Goal: Download file/media

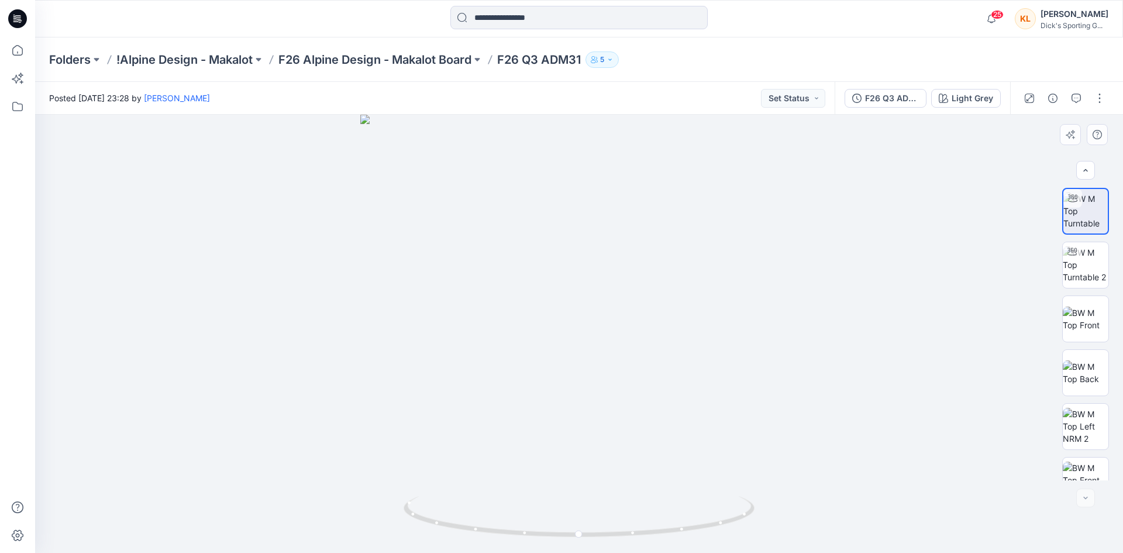
scroll to position [77, 0]
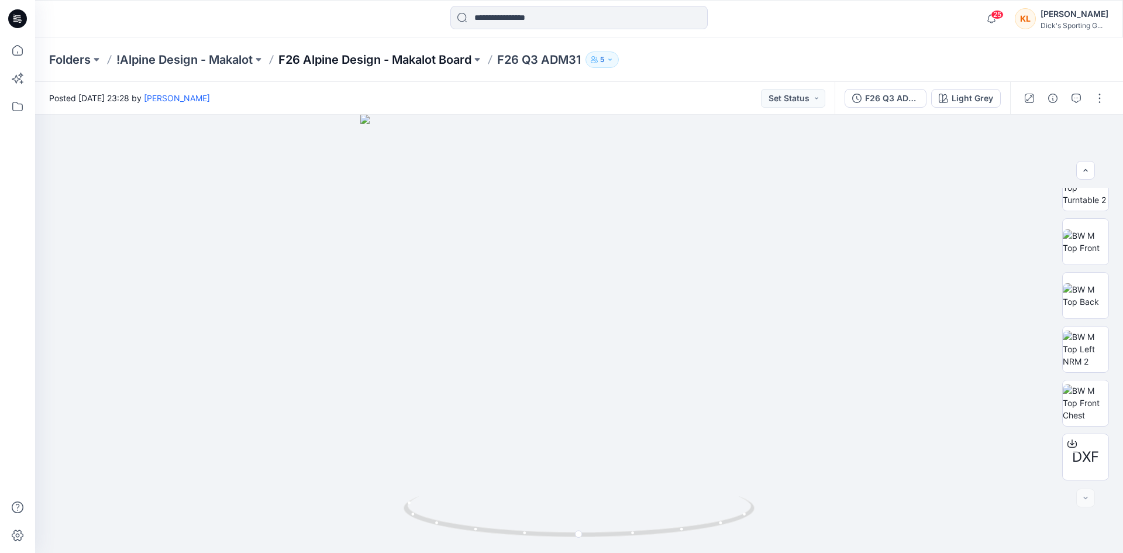
click at [362, 64] on p "F26 Alpine Design - Makalot Board" at bounding box center [375, 59] width 193 height 16
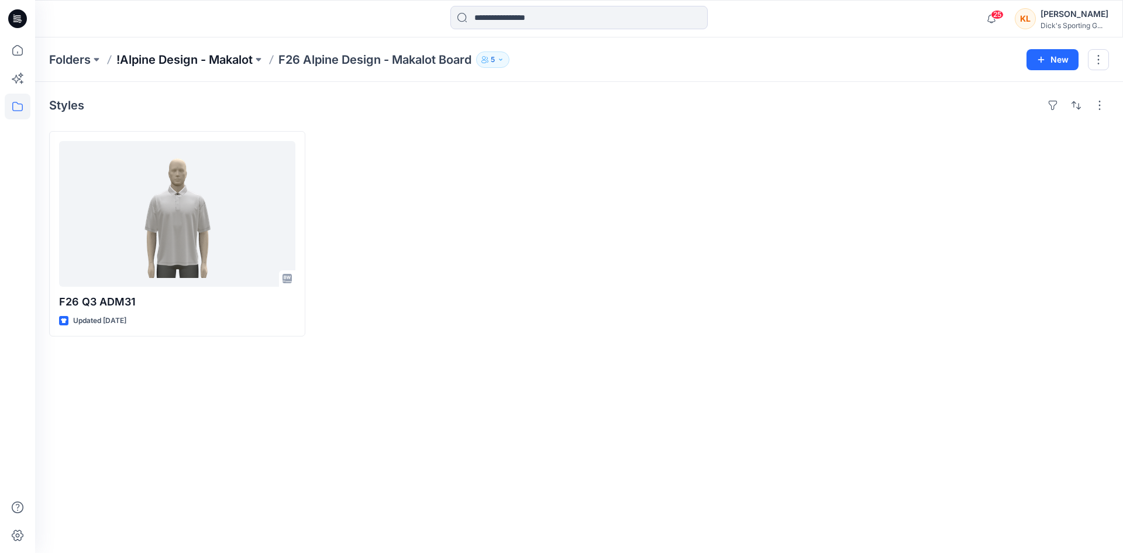
click at [238, 63] on p "!Alpine Design - Makalot" at bounding box center [184, 59] width 136 height 16
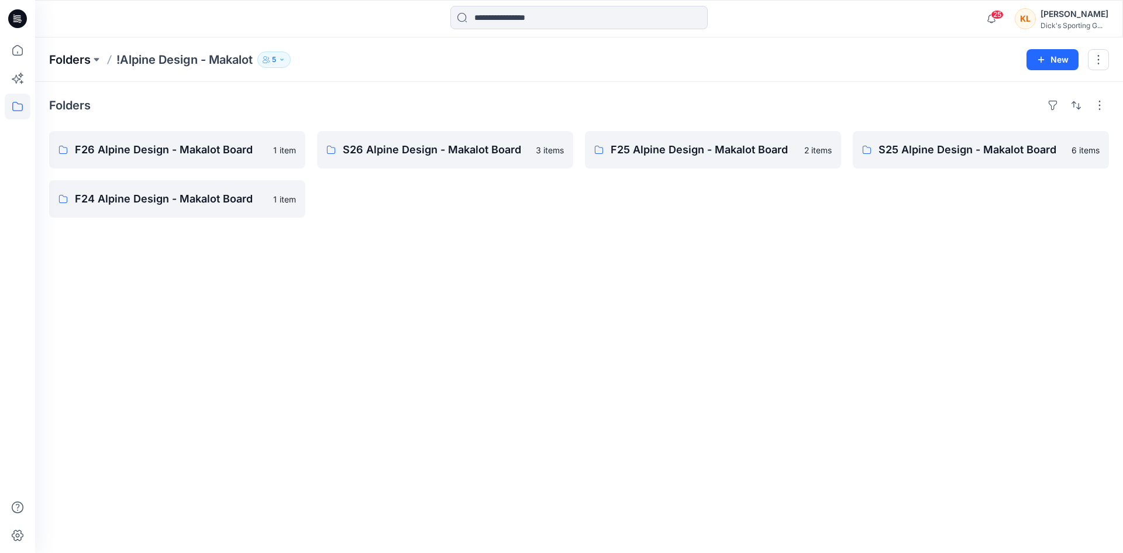
click at [86, 54] on p "Folders" at bounding box center [70, 59] width 42 height 16
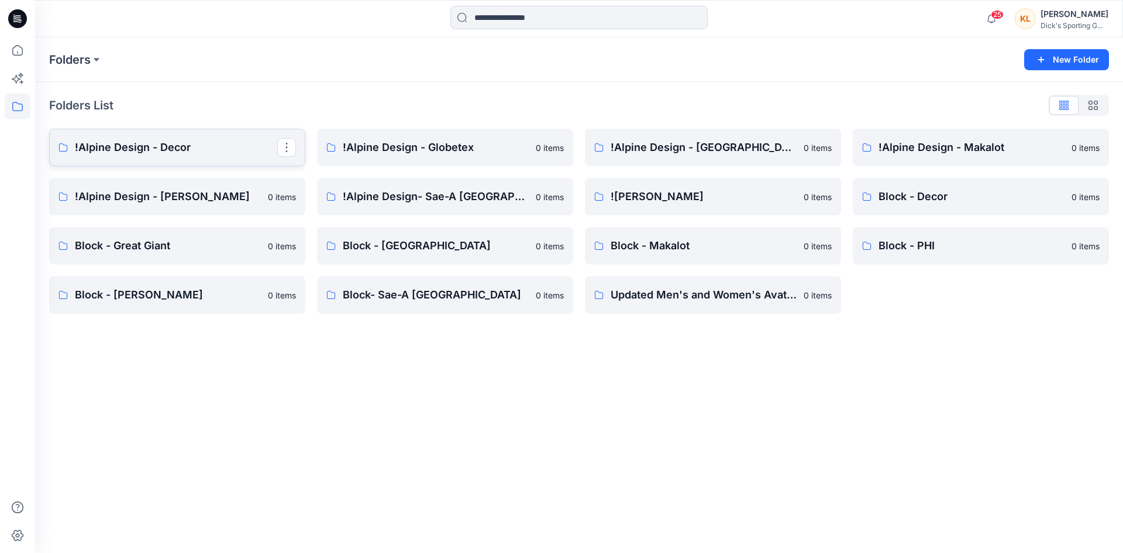
click at [212, 156] on link "!Alpine Design - Decor" at bounding box center [177, 147] width 256 height 37
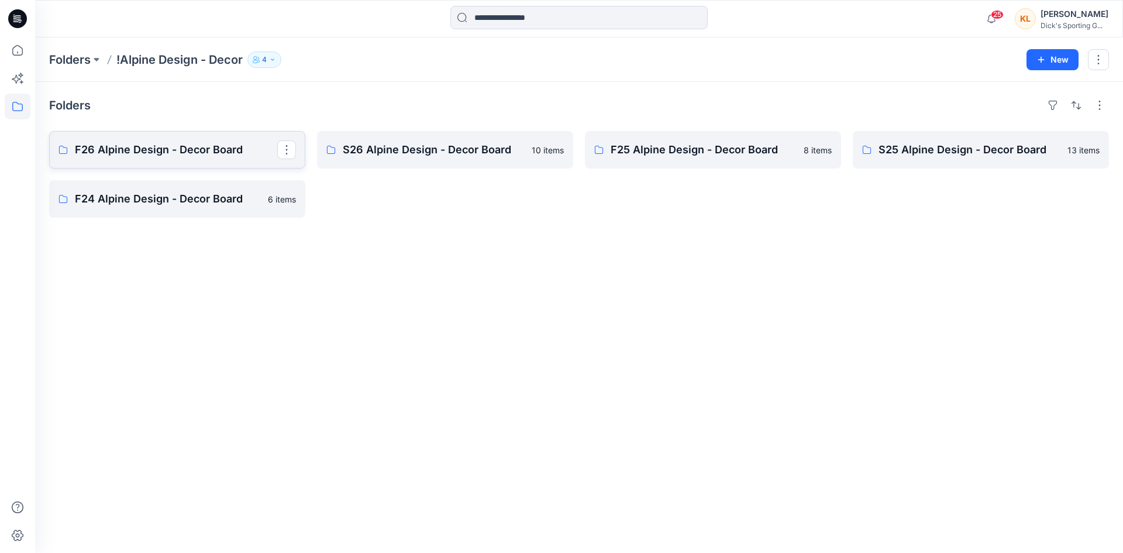
click at [212, 156] on p "F26 Alpine Design - Decor Board" at bounding box center [176, 150] width 202 height 16
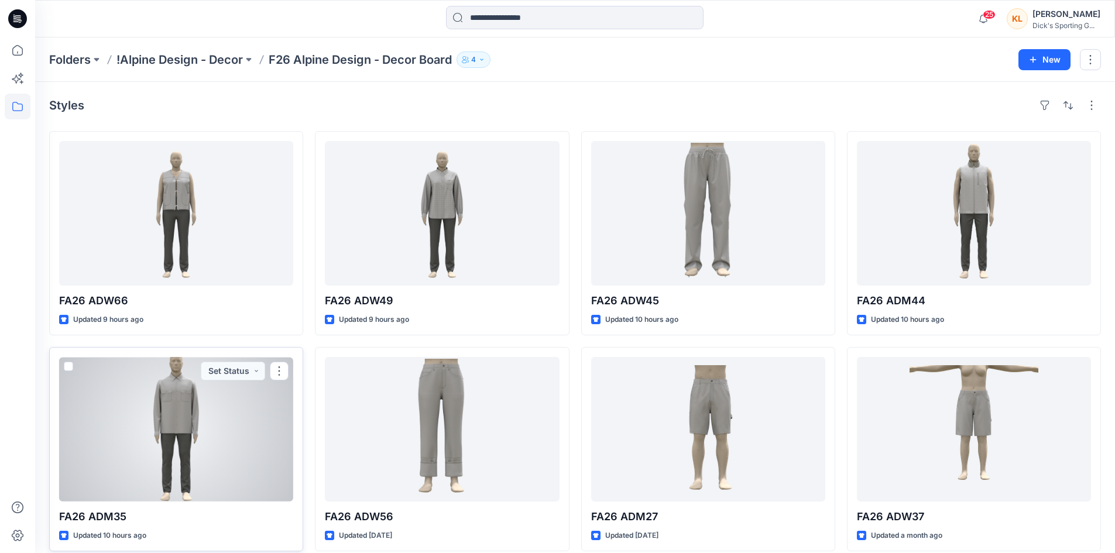
click at [238, 431] on div at bounding box center [176, 429] width 234 height 145
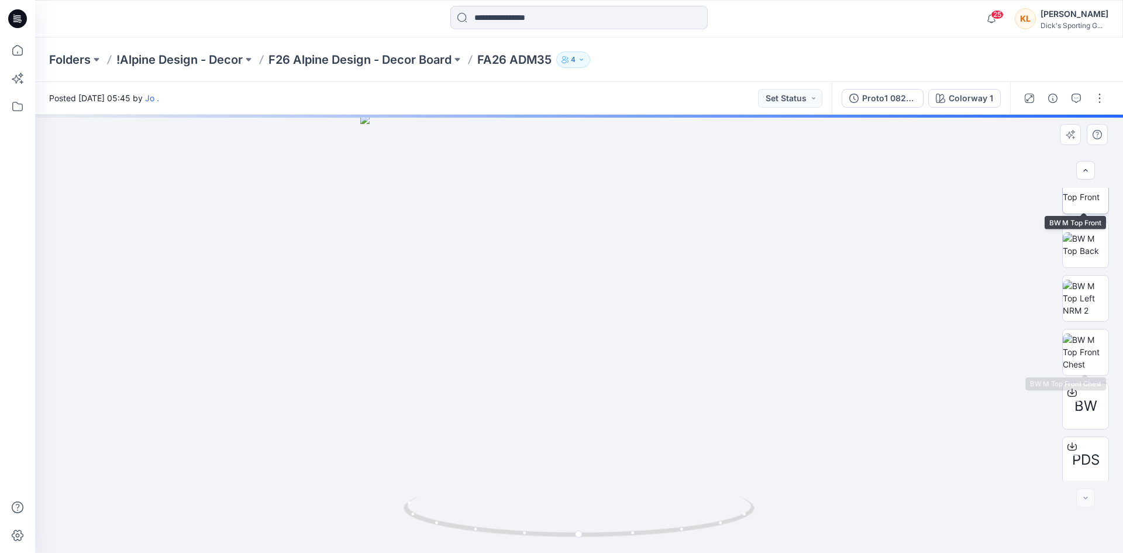
scroll to position [131, 0]
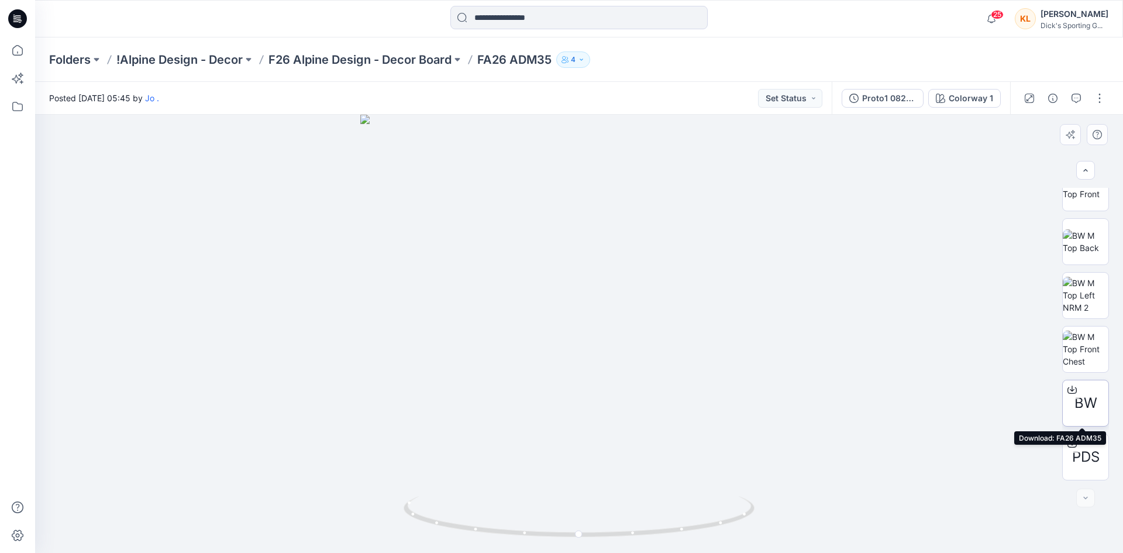
click at [1071, 386] on icon at bounding box center [1072, 389] width 9 height 9
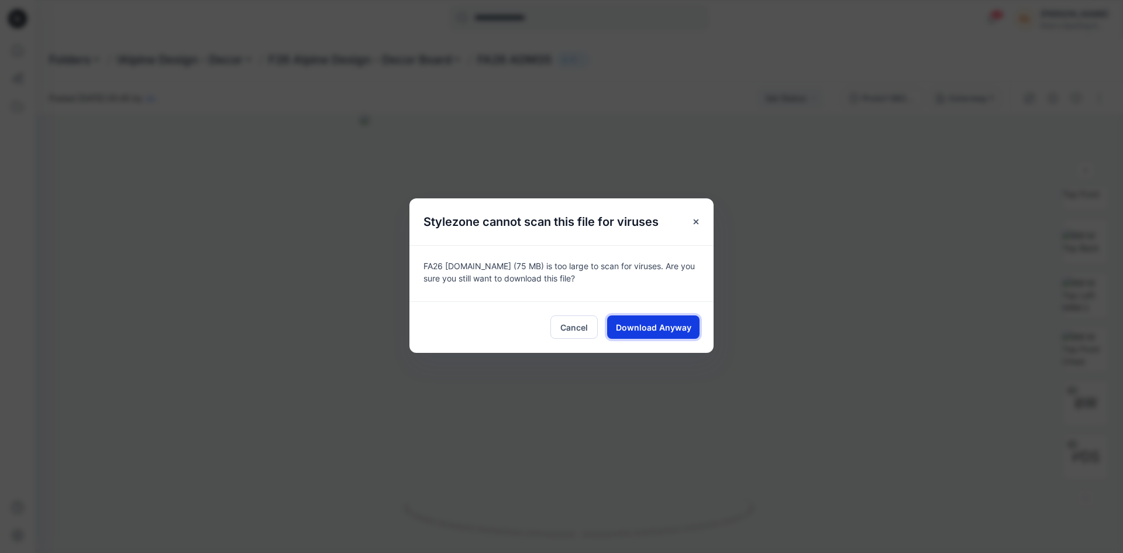
click at [657, 329] on span "Download Anyway" at bounding box center [653, 327] width 75 height 12
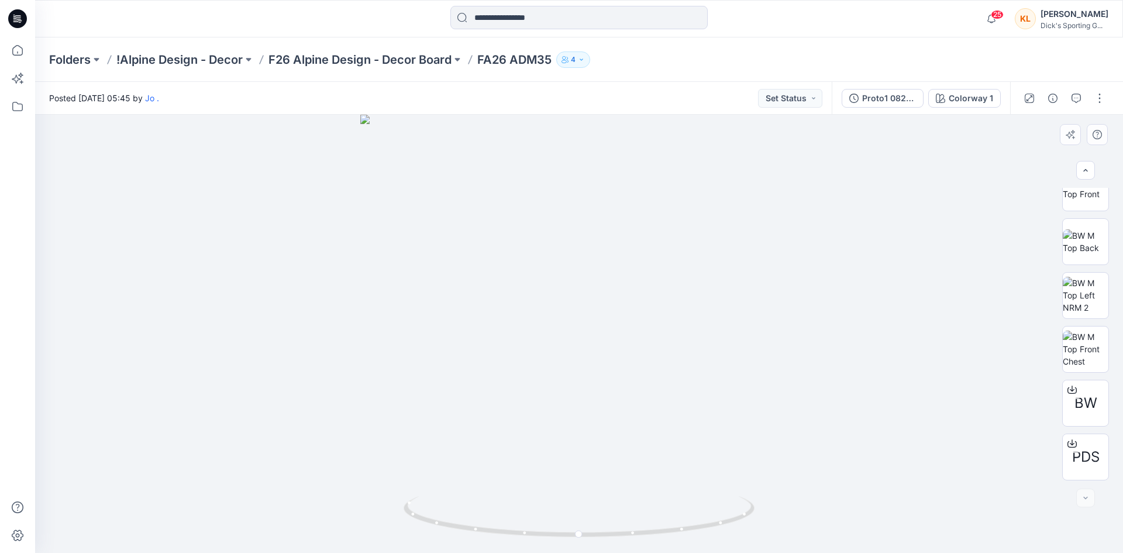
click at [808, 298] on div at bounding box center [579, 334] width 1088 height 438
